Goal: Information Seeking & Learning: Find specific page/section

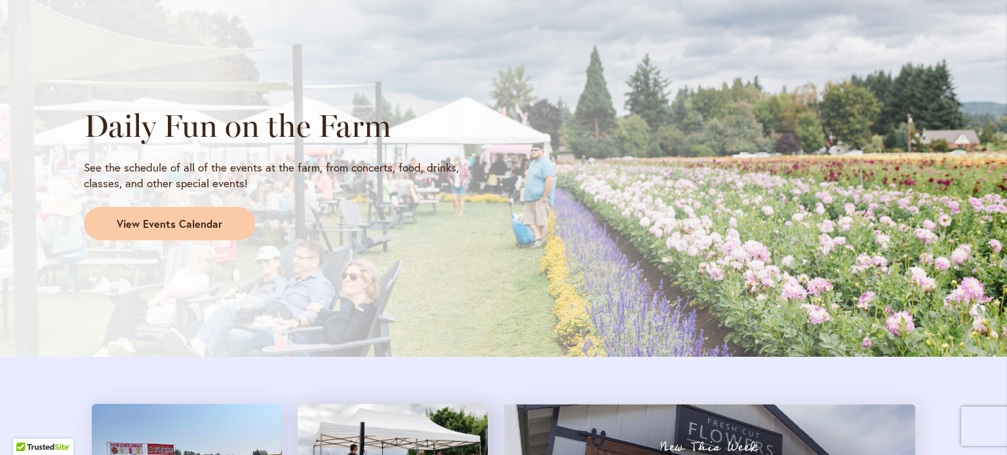
scroll to position [1073, 0]
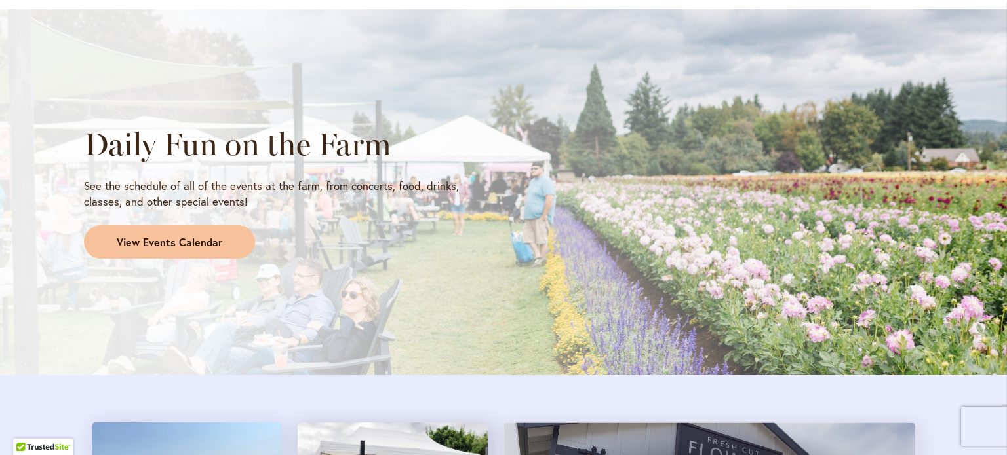
click at [174, 233] on link "View Events Calendar" at bounding box center [169, 242] width 171 height 34
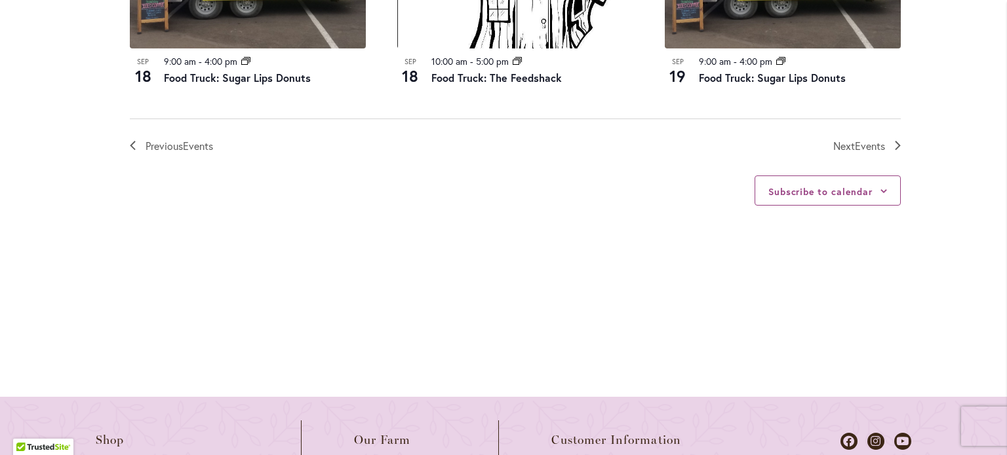
scroll to position [1573, 0]
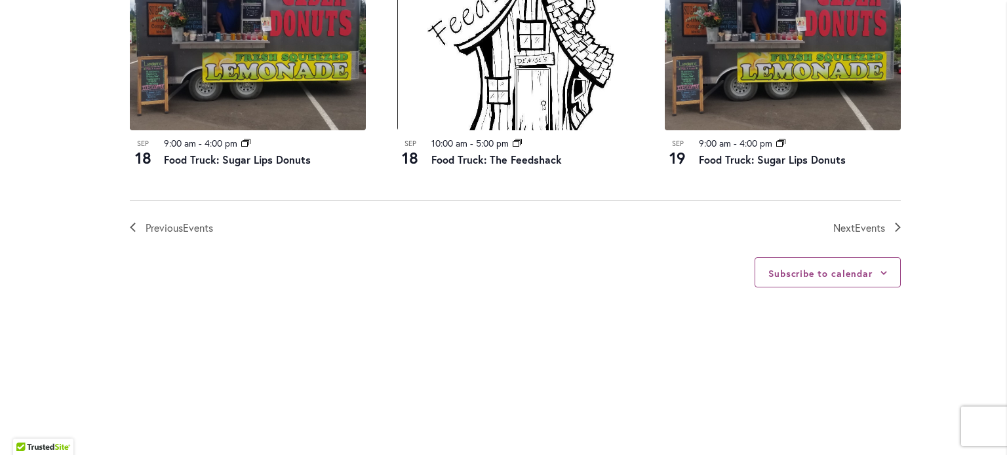
click at [847, 218] on nav "Previous Events Today Next Events" at bounding box center [515, 219] width 771 height 36
click at [856, 225] on span "Events" at bounding box center [869, 228] width 30 height 14
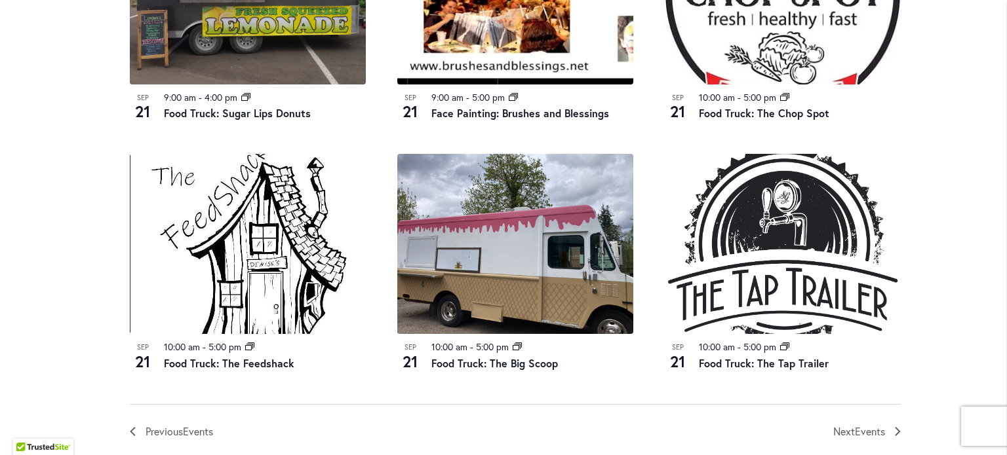
scroll to position [1563, 0]
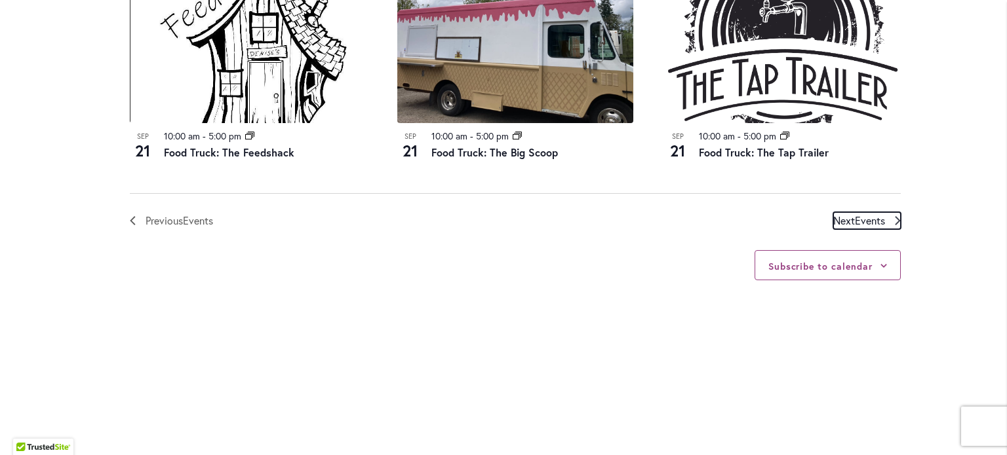
click at [839, 217] on span "Next Events" at bounding box center [859, 220] width 52 height 17
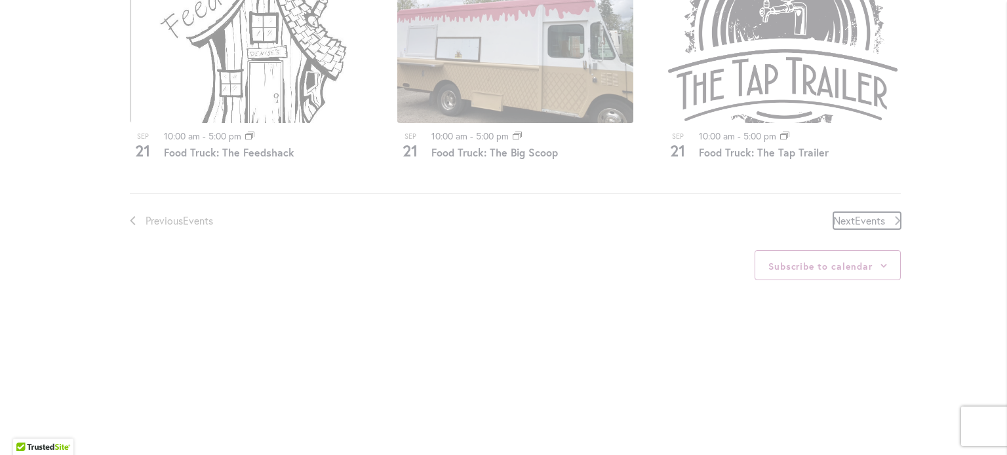
scroll to position [646, 0]
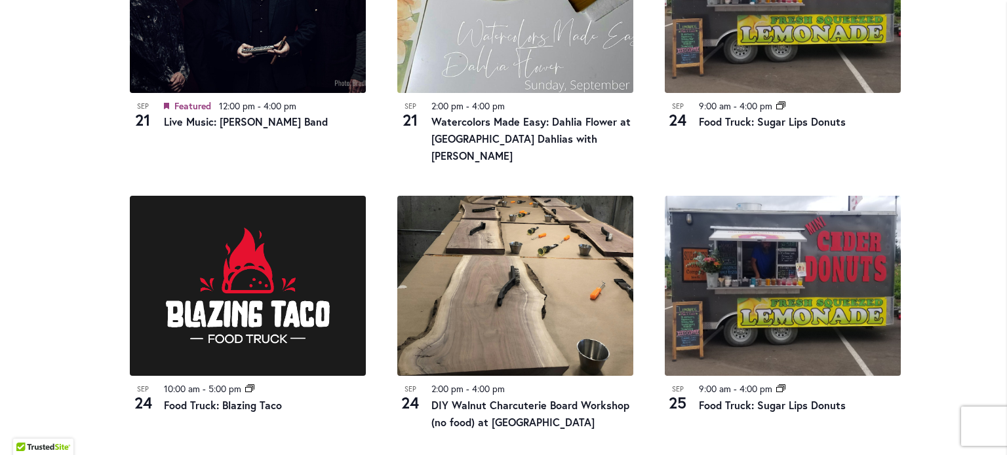
scroll to position [843, 0]
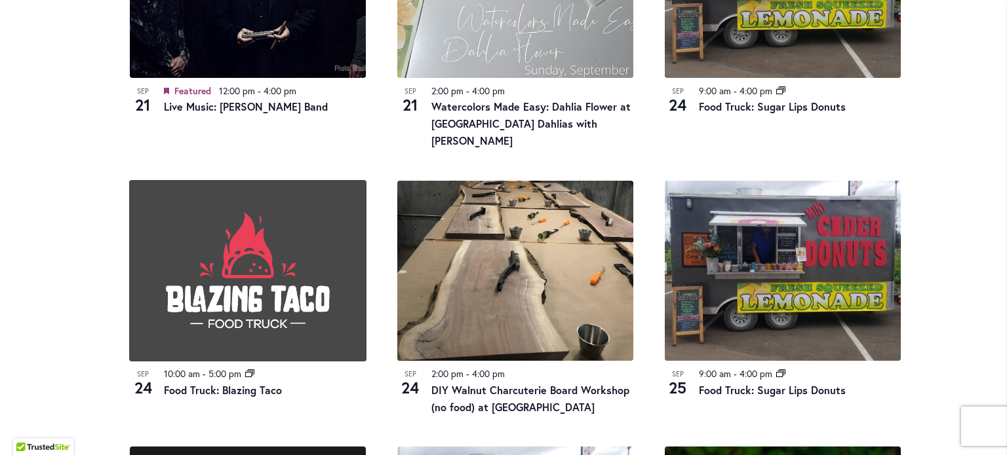
drag, startPoint x: 236, startPoint y: 175, endPoint x: 236, endPoint y: 168, distance: 7.2
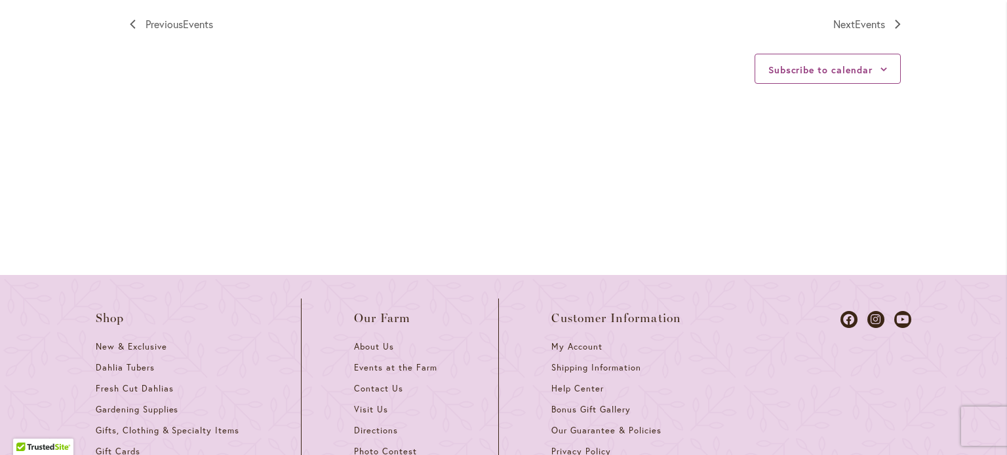
scroll to position [1891, 0]
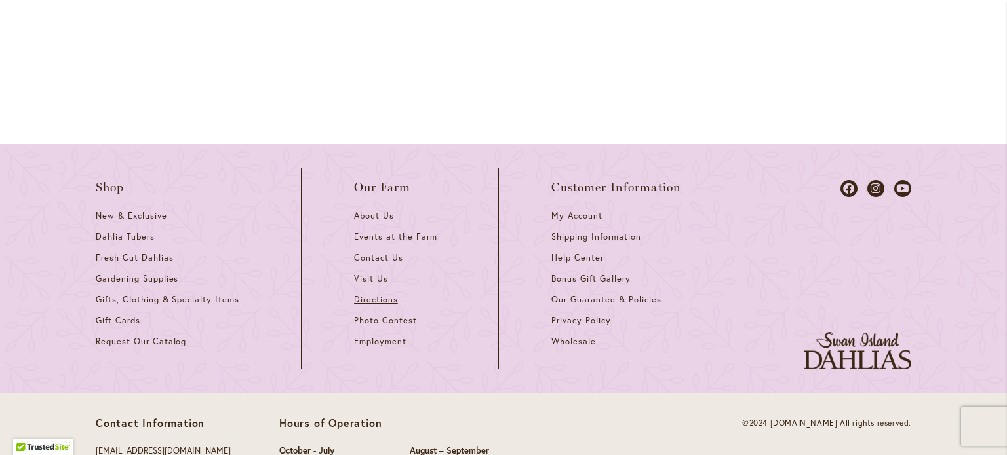
click at [369, 299] on span "Directions" at bounding box center [376, 299] width 44 height 11
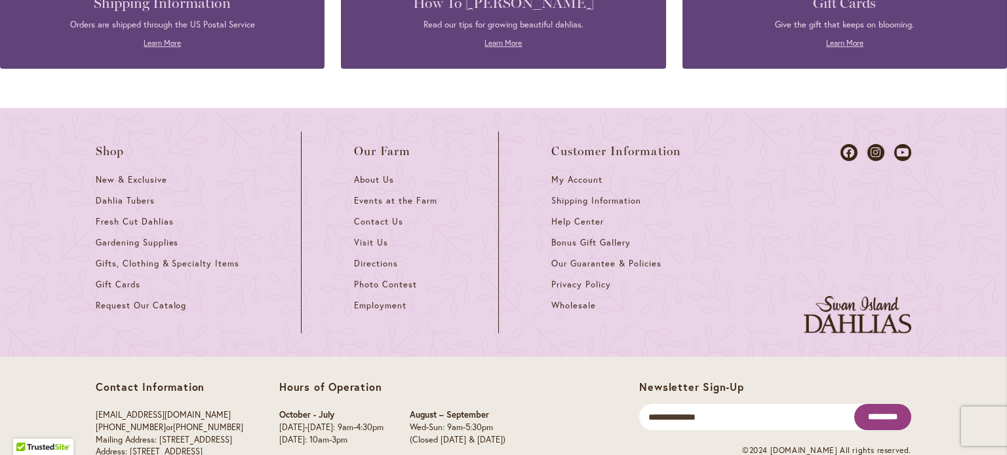
scroll to position [1191, 0]
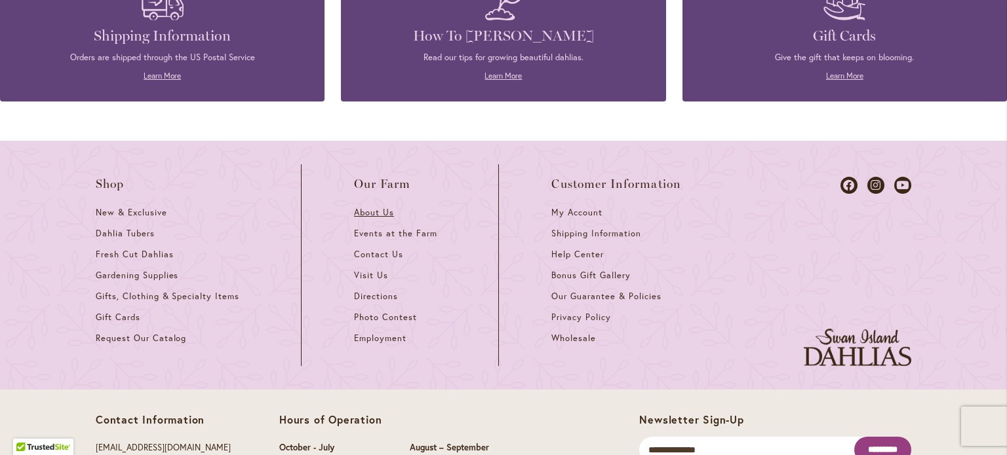
click at [357, 217] on span "About Us" at bounding box center [374, 212] width 40 height 11
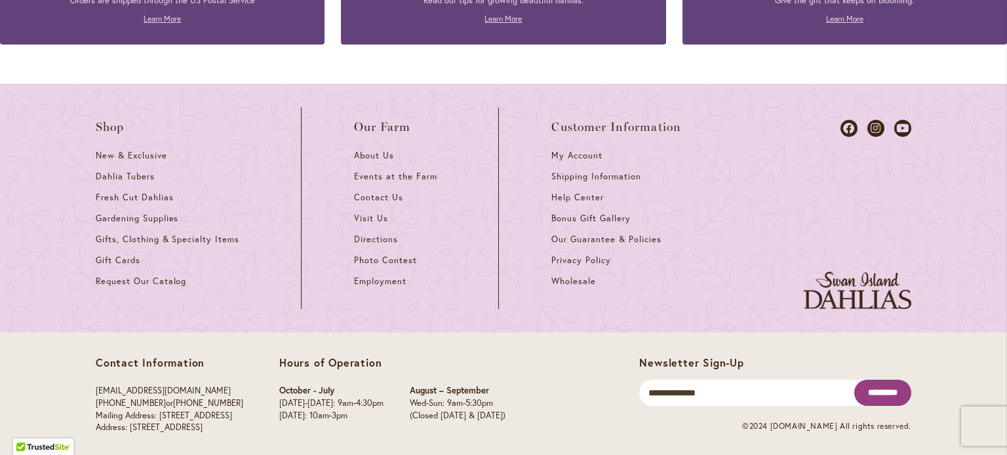
scroll to position [1256, 0]
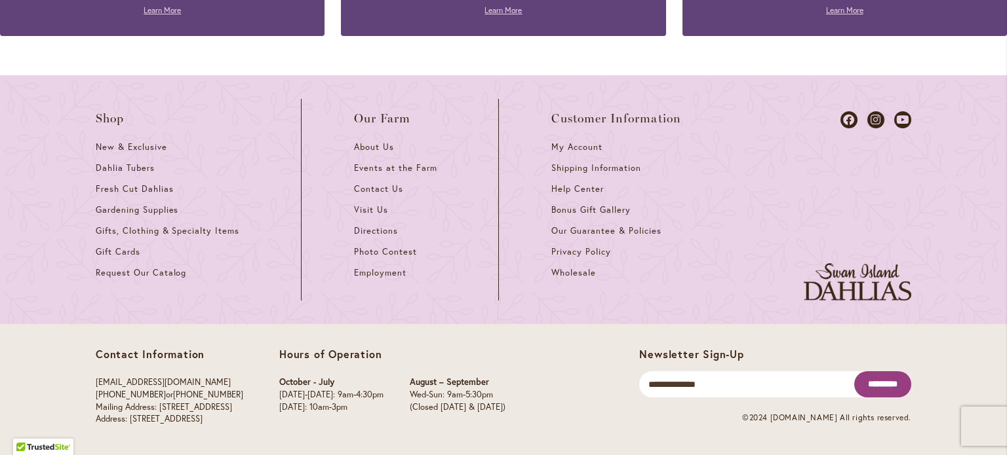
drag, startPoint x: 395, startPoint y: 408, endPoint x: 330, endPoint y: 408, distance: 65.5
click at [328, 408] on p "[DATE]: 10am-3pm" at bounding box center [331, 408] width 104 height 12
